Goal: Check status: Check status

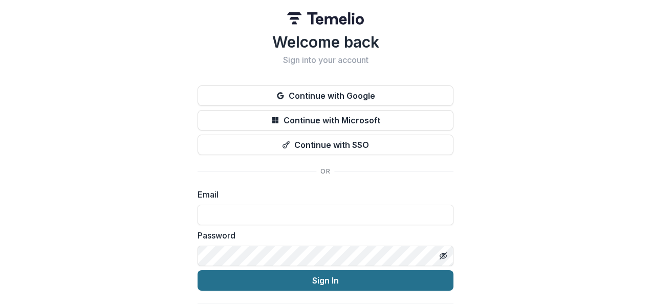
type input "**********"
click at [375, 288] on button "Sign In" at bounding box center [326, 280] width 256 height 20
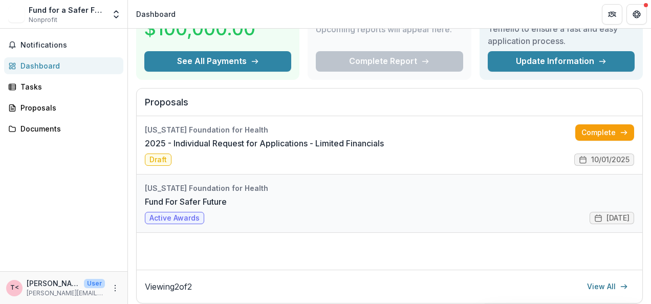
scroll to position [102, 0]
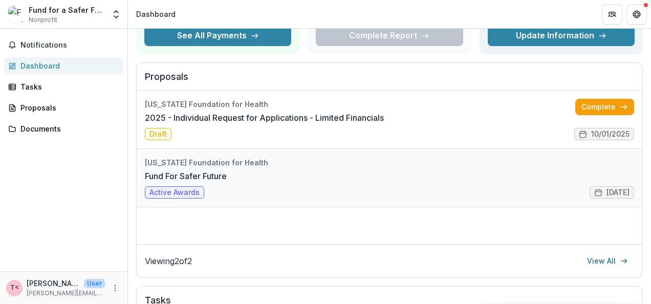
click at [220, 176] on link "Fund For Safer Future" at bounding box center [186, 176] width 82 height 12
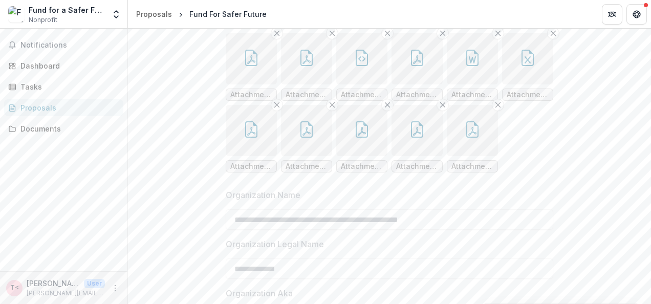
scroll to position [307, 0]
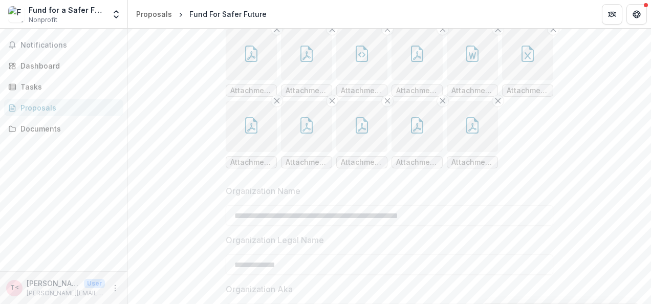
click at [513, 80] on button "button" at bounding box center [527, 54] width 51 height 51
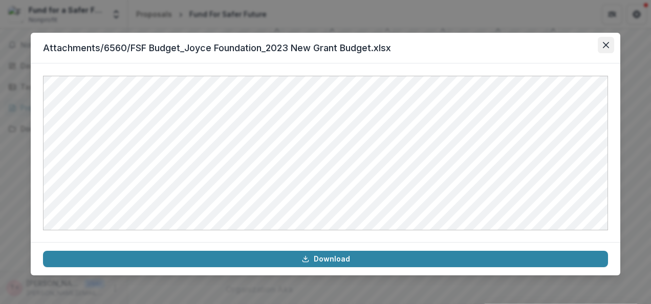
click at [602, 44] on button "Close" at bounding box center [606, 45] width 16 height 16
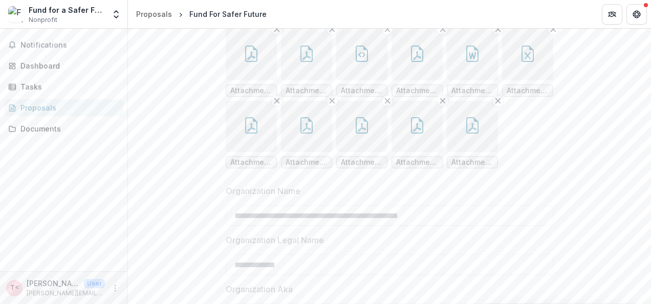
click at [456, 80] on button "button" at bounding box center [472, 54] width 51 height 51
